Goal: Task Accomplishment & Management: Manage account settings

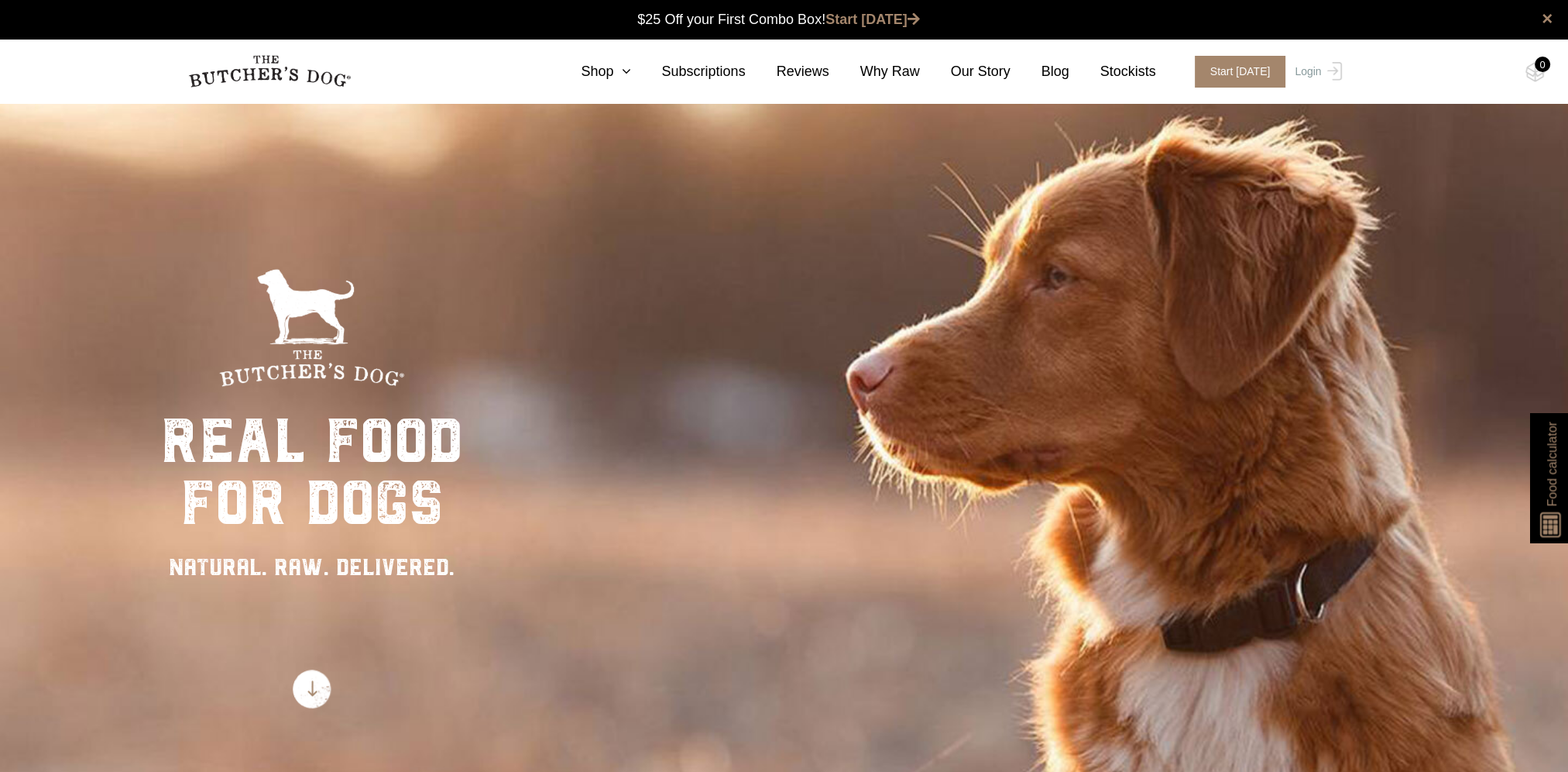
click at [1304, 71] on div "Close dialog $25 OFF YOUR FIRST ORDER + FREE SHIPPING ($150 Minimum Spend) Emai…" at bounding box center [784, 386] width 1568 height 772
click at [1319, 71] on link "Login" at bounding box center [1316, 71] width 50 height 32
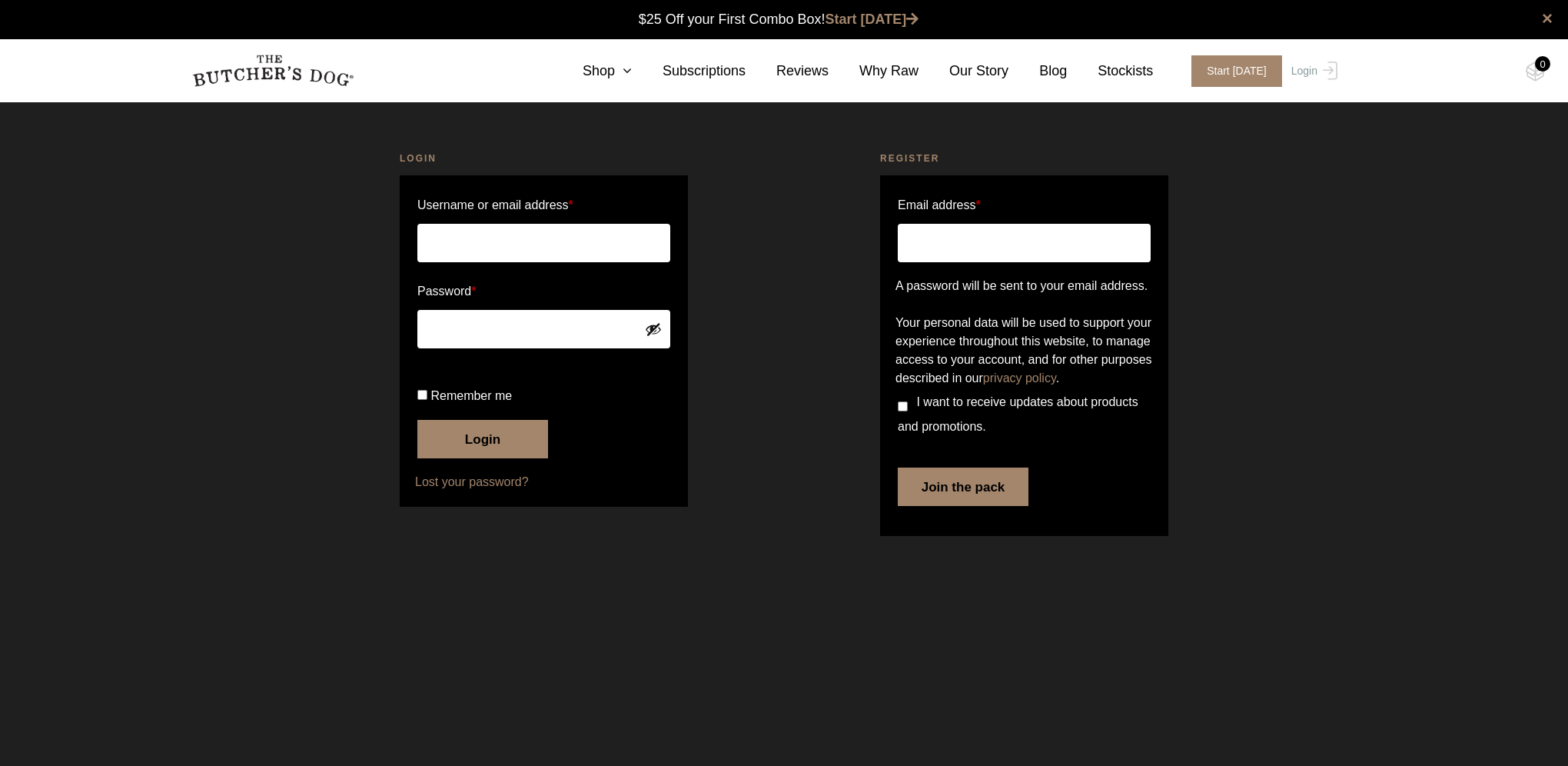
type input "huijsse7@bigpond.com"
click at [463, 458] on button "Login" at bounding box center [483, 439] width 131 height 39
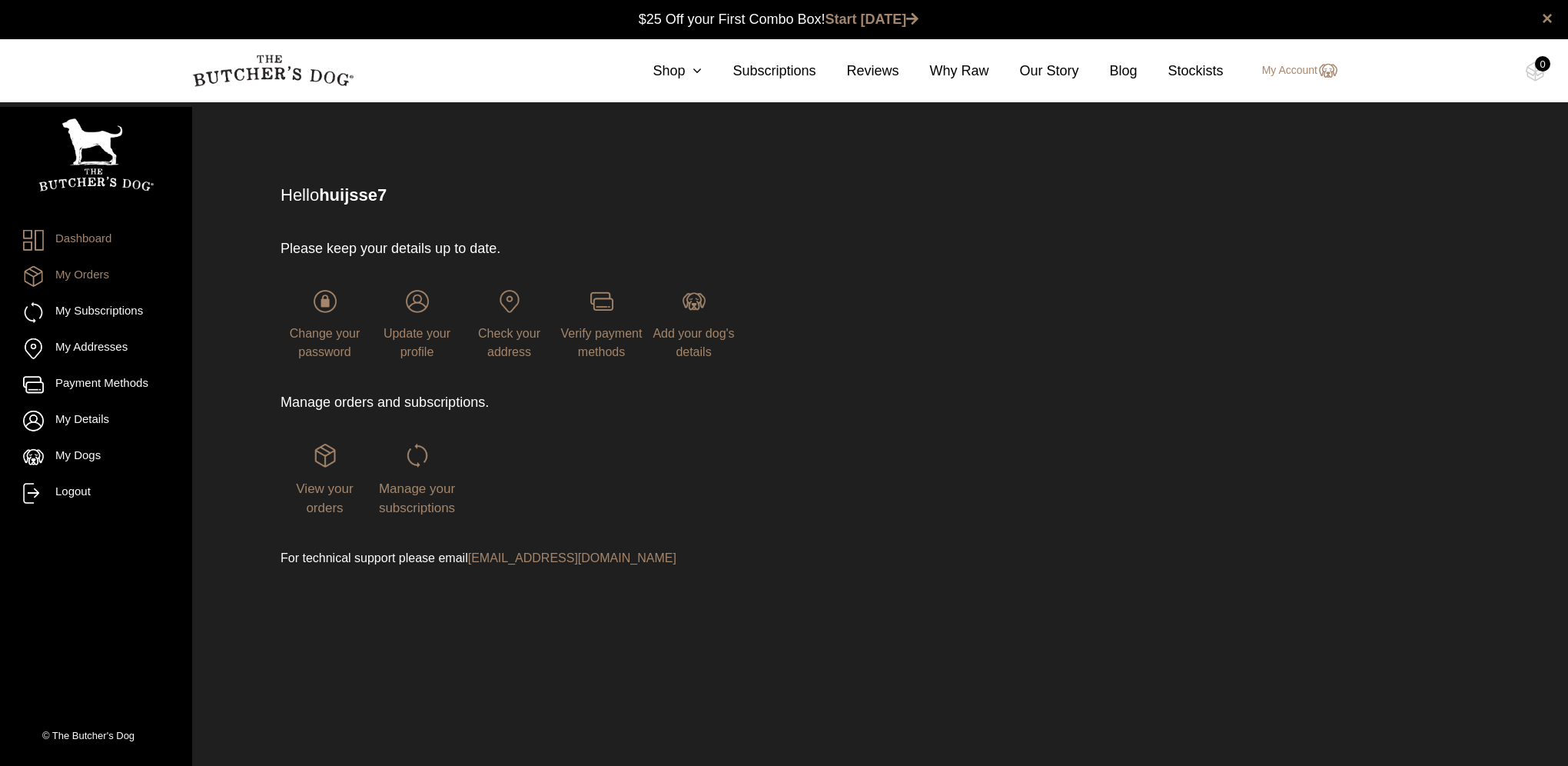
click at [84, 273] on link "My Orders" at bounding box center [95, 276] width 146 height 20
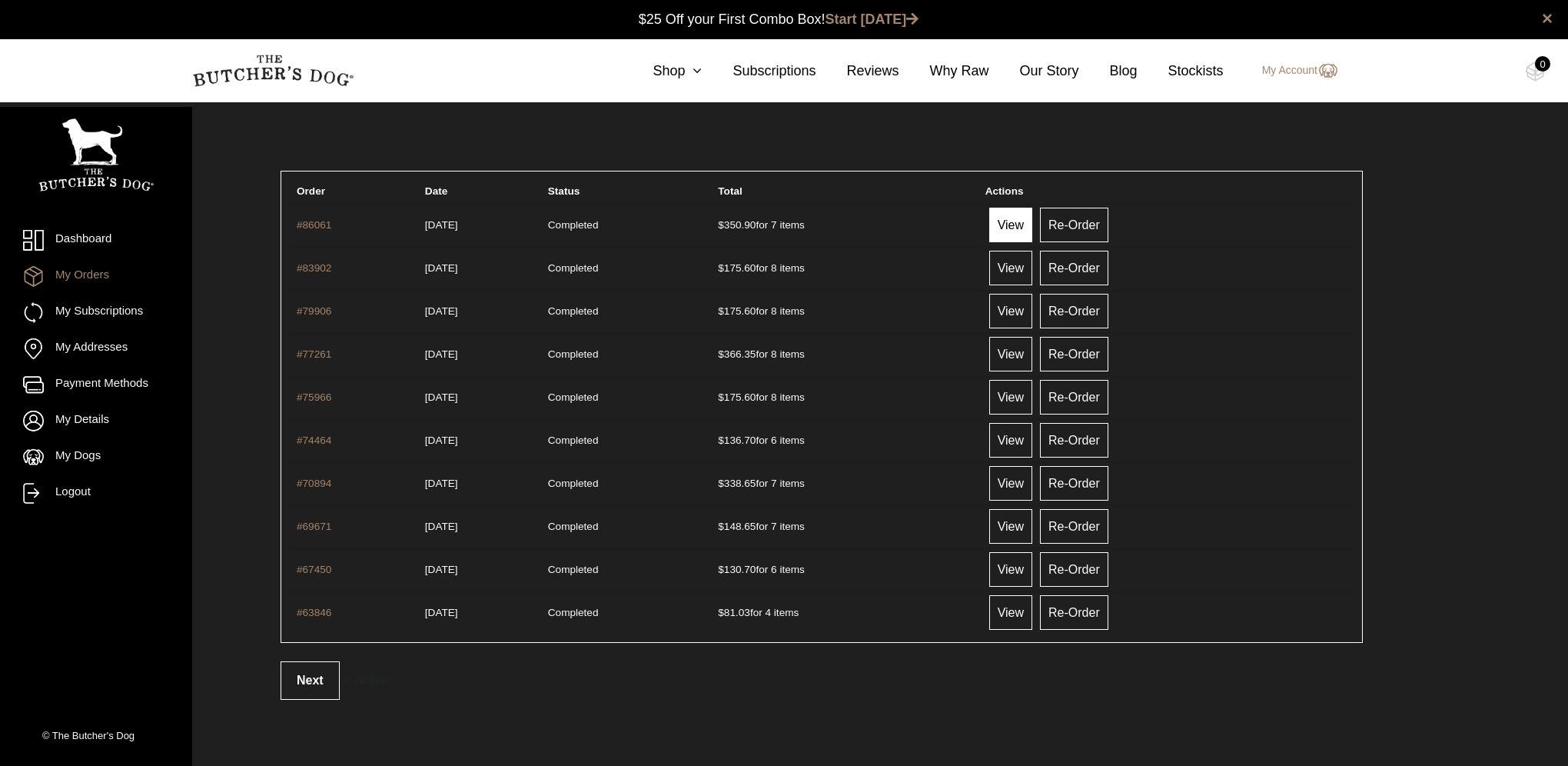
click at [1029, 225] on link "View" at bounding box center [1010, 225] width 43 height 35
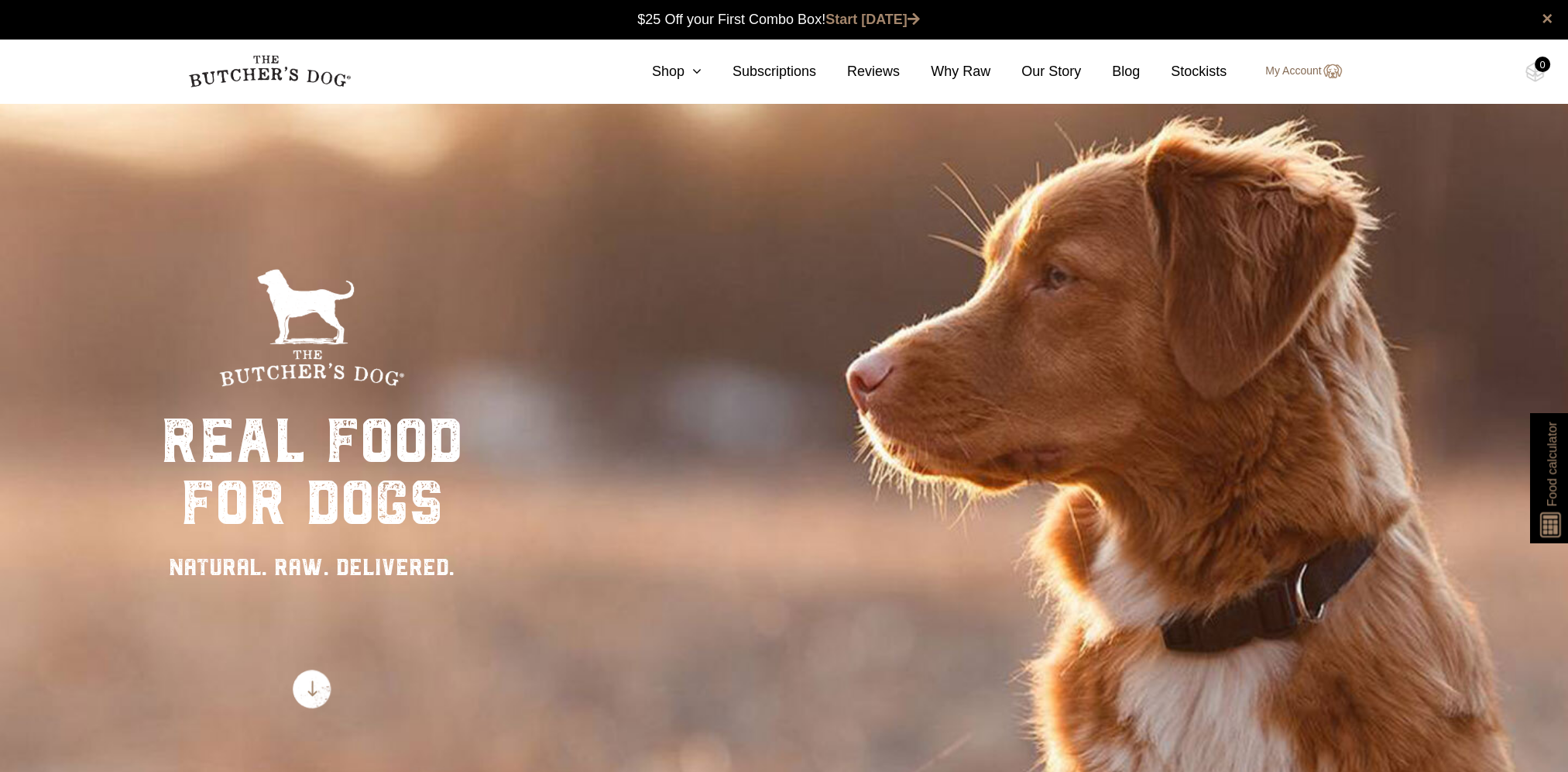
click at [1295, 73] on link "My Account" at bounding box center [1295, 71] width 91 height 18
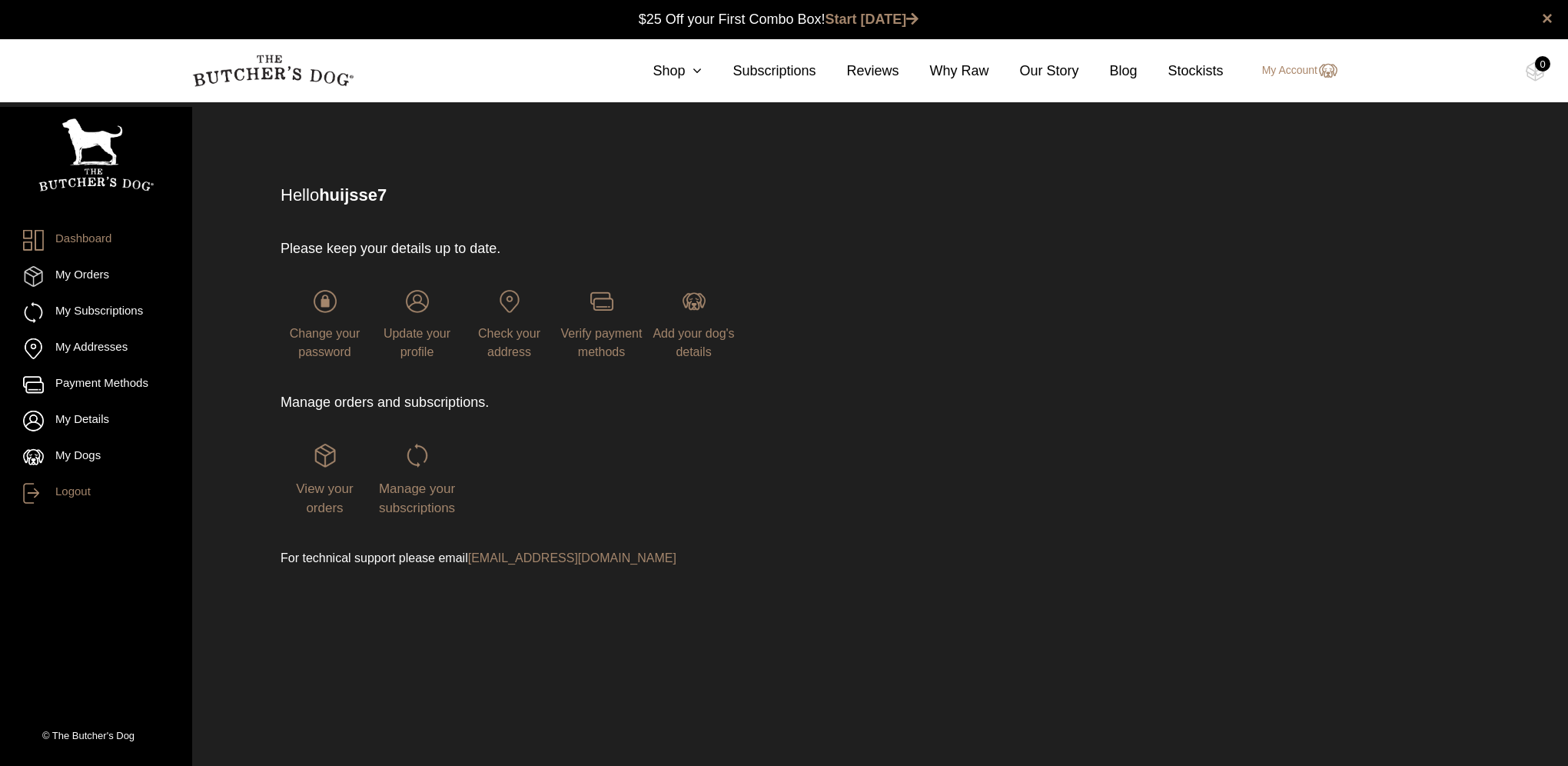
click at [65, 493] on link "Logout" at bounding box center [95, 493] width 146 height 20
